Goal: Task Accomplishment & Management: Use online tool/utility

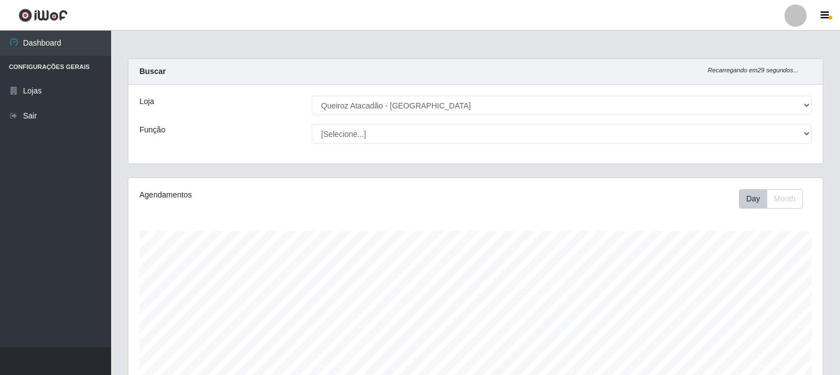
select select "464"
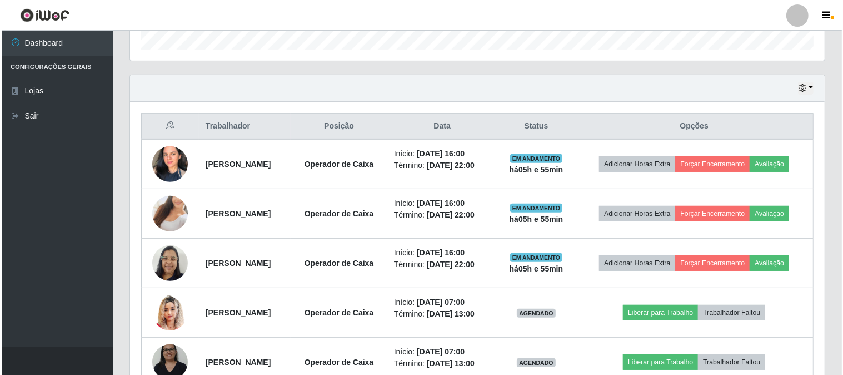
scroll to position [432, 0]
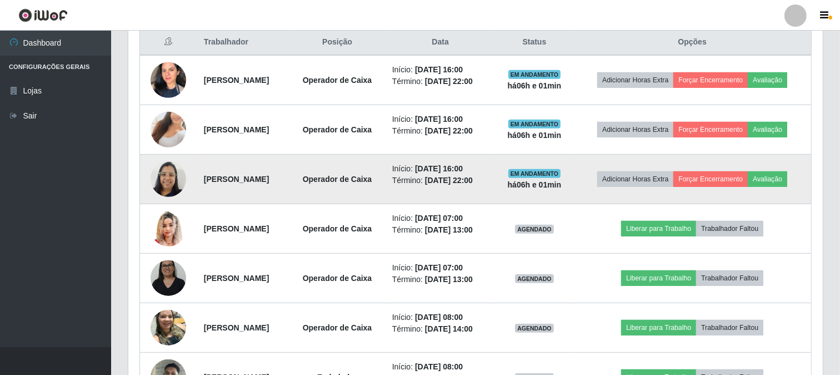
drag, startPoint x: 240, startPoint y: 196, endPoint x: 196, endPoint y: 191, distance: 44.1
click at [197, 191] on td "[PERSON_NAME]" at bounding box center [243, 179] width 92 height 49
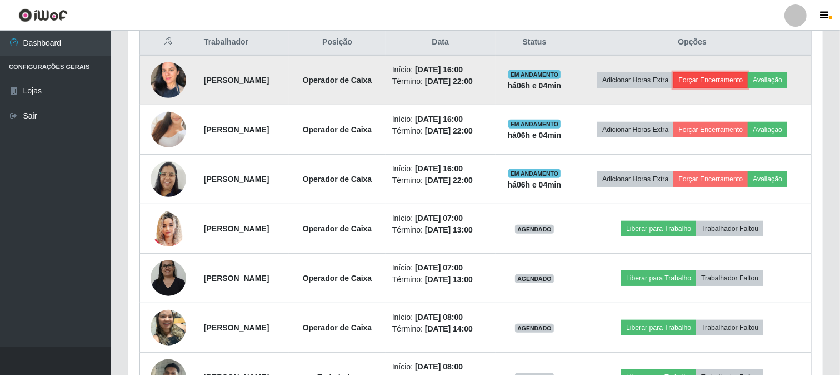
click at [748, 73] on button "Forçar Encerramento" at bounding box center [711, 80] width 74 height 16
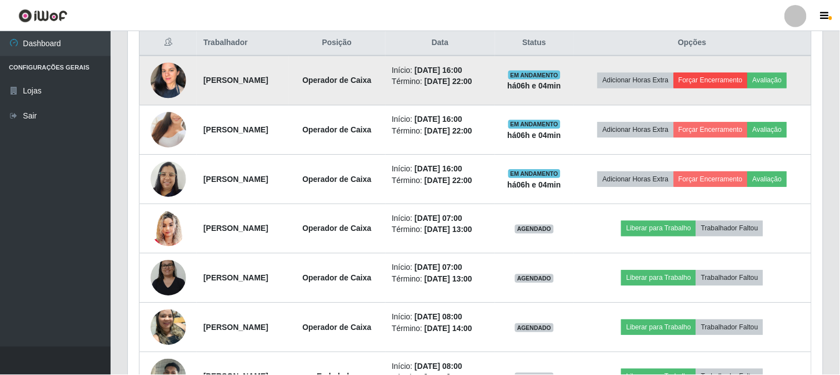
scroll to position [230, 687]
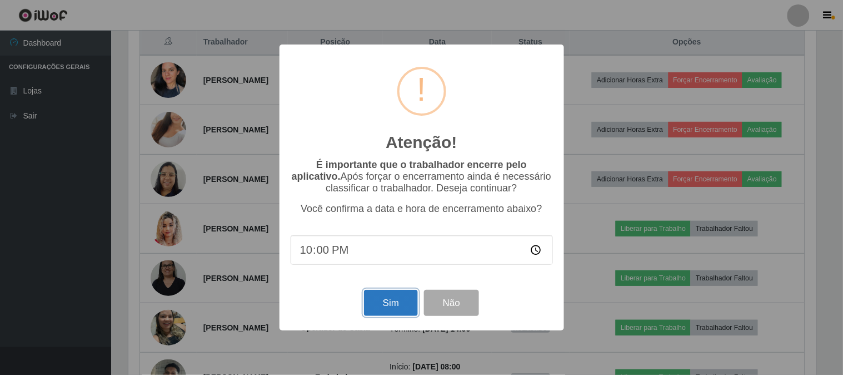
click at [388, 305] on button "Sim" at bounding box center [391, 303] width 54 height 26
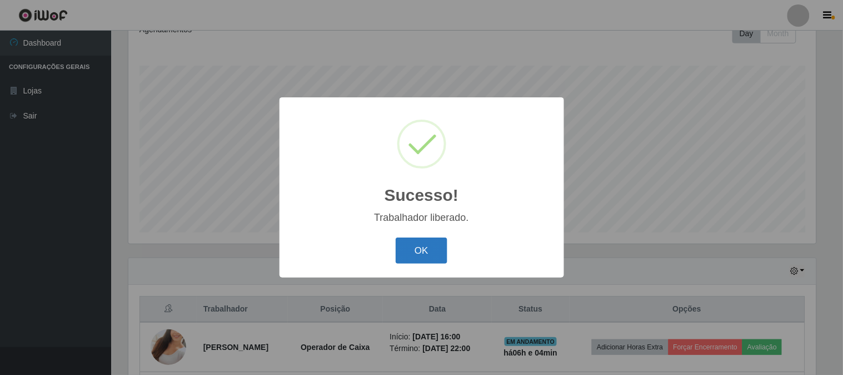
click at [418, 242] on button "OK" at bounding box center [422, 250] width 52 height 26
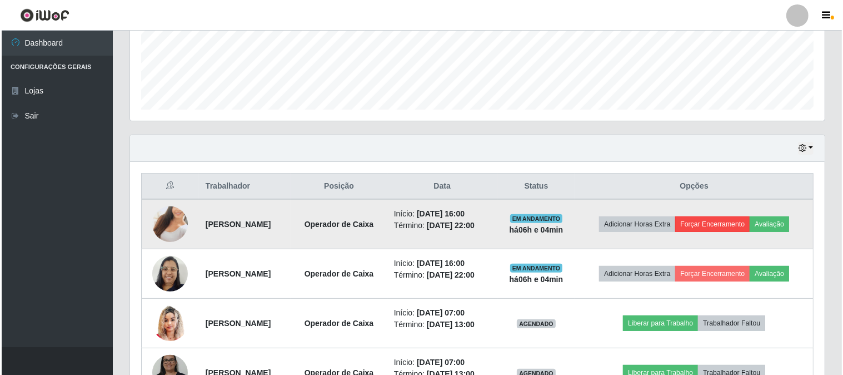
scroll to position [289, 0]
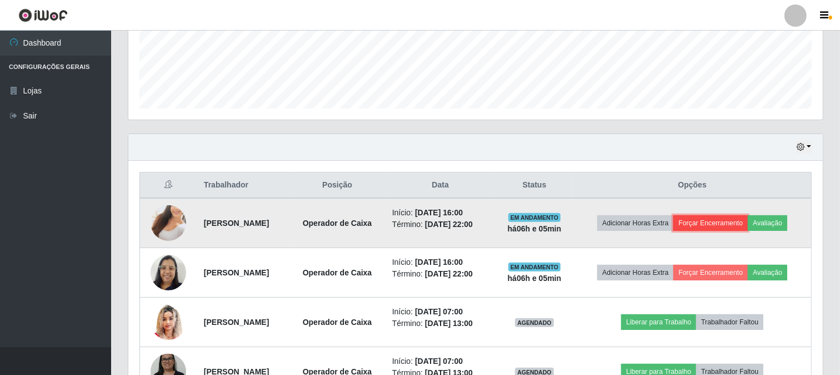
click at [748, 219] on button "Forçar Encerramento" at bounding box center [711, 223] width 74 height 16
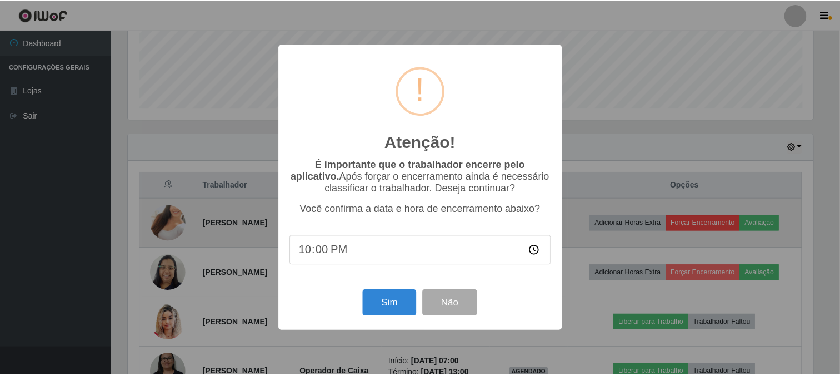
scroll to position [230, 687]
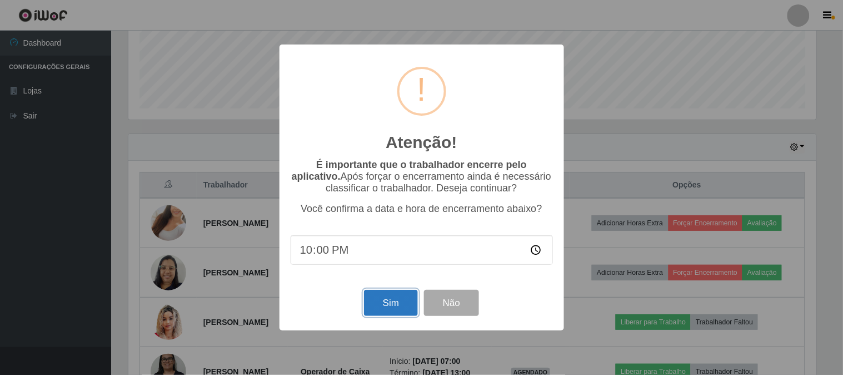
click at [386, 303] on button "Sim" at bounding box center [391, 303] width 54 height 26
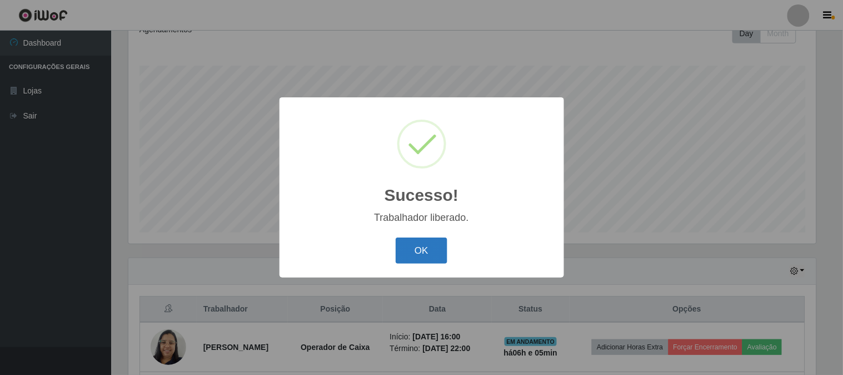
click at [424, 246] on button "OK" at bounding box center [422, 250] width 52 height 26
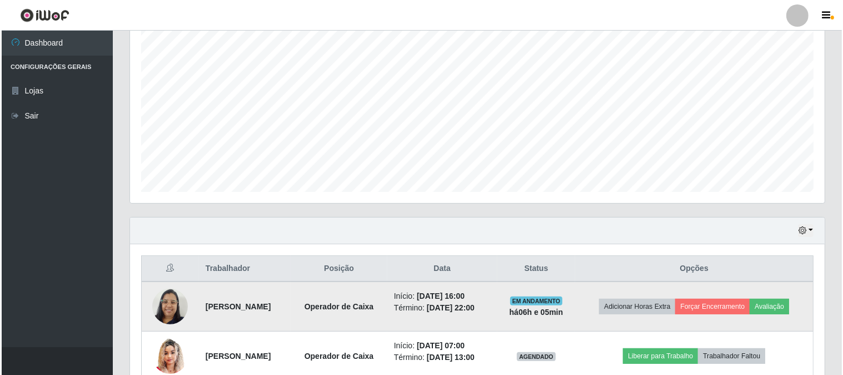
scroll to position [227, 0]
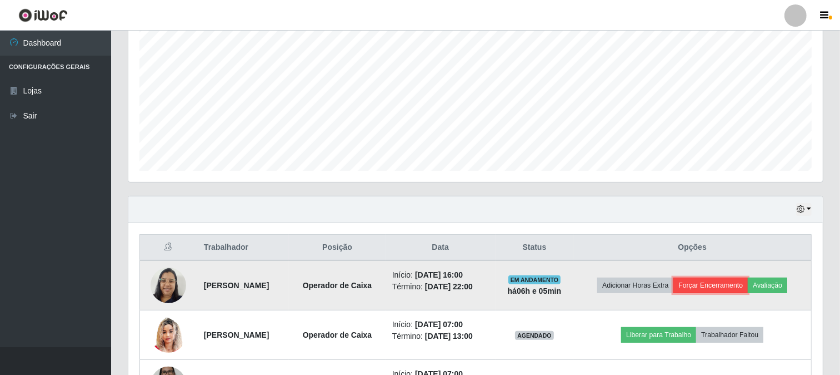
click at [748, 281] on button "Forçar Encerramento" at bounding box center [711, 285] width 74 height 16
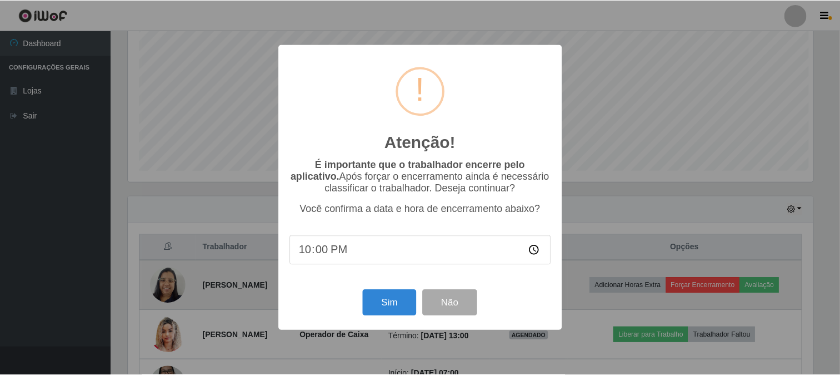
scroll to position [230, 687]
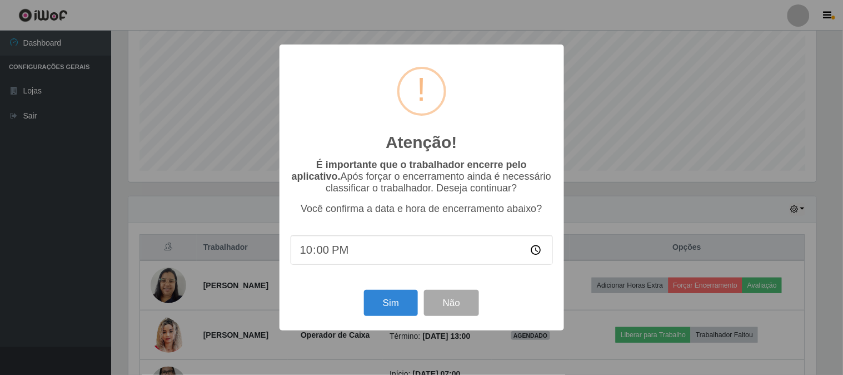
click at [390, 286] on div "Atenção! × É importante que o trabalhador encerre pelo aplicativo. Após forçar …" at bounding box center [422, 186] width 285 height 285
click at [397, 301] on button "Sim" at bounding box center [391, 303] width 54 height 26
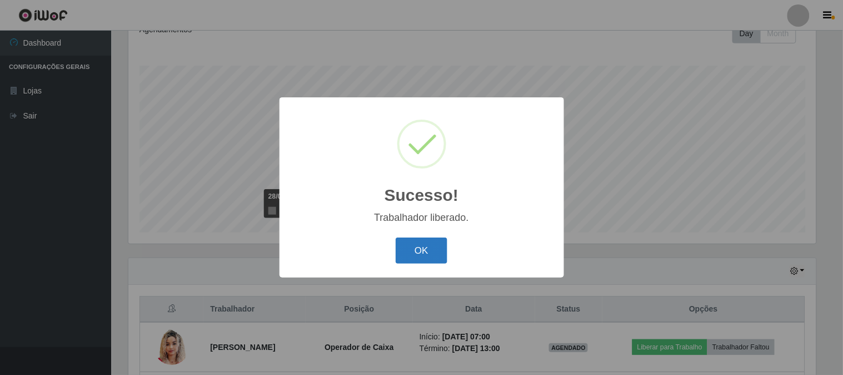
drag, startPoint x: 442, startPoint y: 250, endPoint x: 441, endPoint y: 243, distance: 7.3
click at [441, 250] on button "OK" at bounding box center [422, 250] width 52 height 26
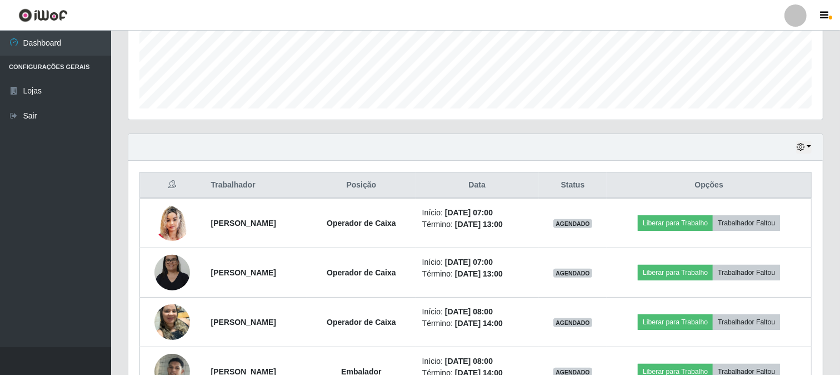
scroll to position [617, 0]
